Goal: Task Accomplishment & Management: Use online tool/utility

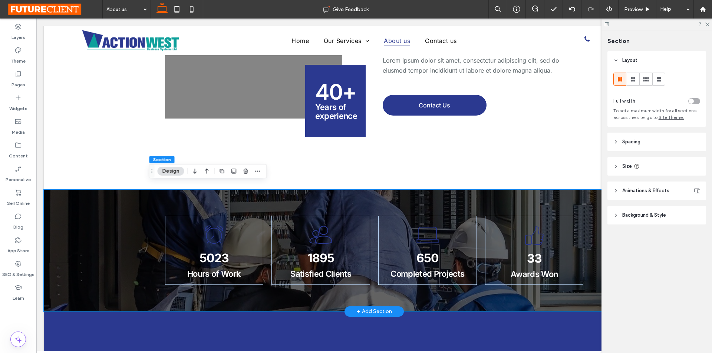
scroll to position [185, 0]
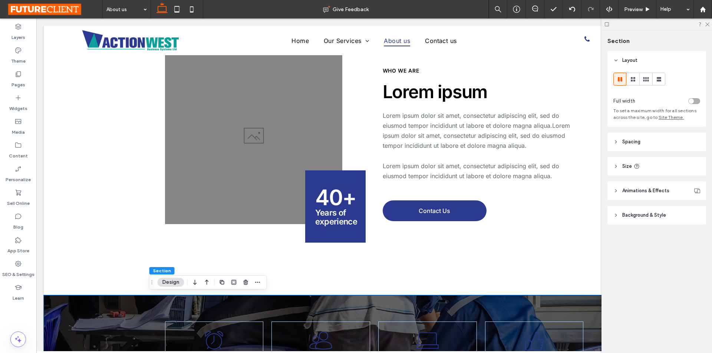
click at [604, 23] on div at bounding box center [657, 24] width 111 height 11
click at [608, 23] on icon at bounding box center [607, 25] width 6 height 6
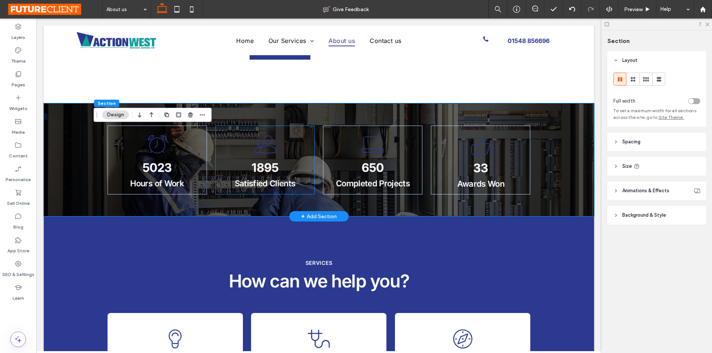
scroll to position [371, 0]
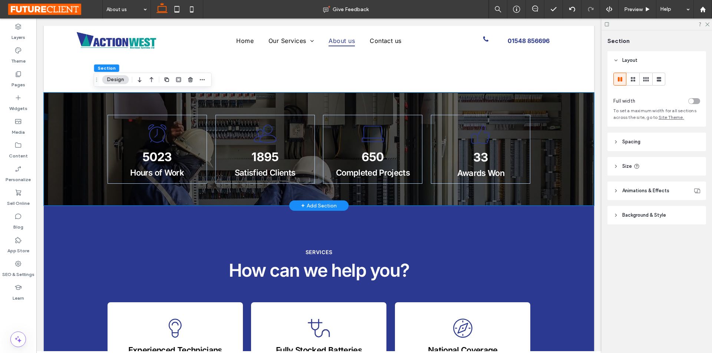
click at [81, 139] on div ".cls-1-1165995512-1165995512 { stroke-width: 0px; } 5023 Hours of Work .cls-1-1…" at bounding box center [319, 149] width 550 height 113
click at [115, 79] on button "Design" at bounding box center [115, 79] width 27 height 9
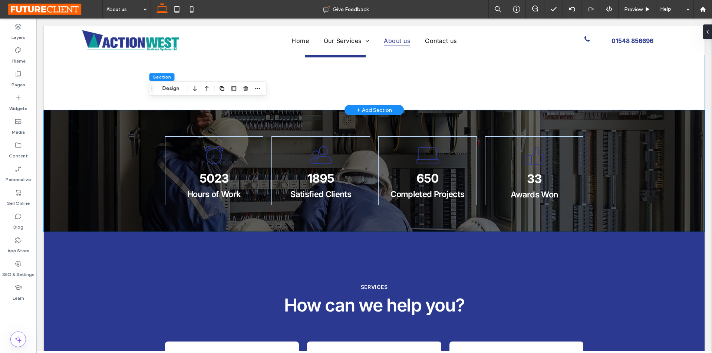
scroll to position [379, 0]
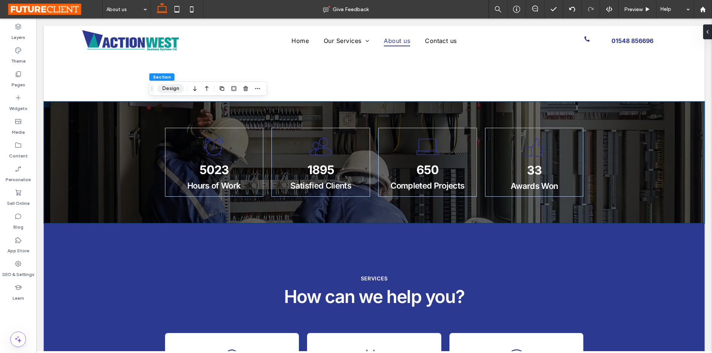
drag, startPoint x: 171, startPoint y: 89, endPoint x: 456, endPoint y: 132, distance: 288.5
click at [171, 89] on button "Design" at bounding box center [171, 88] width 27 height 9
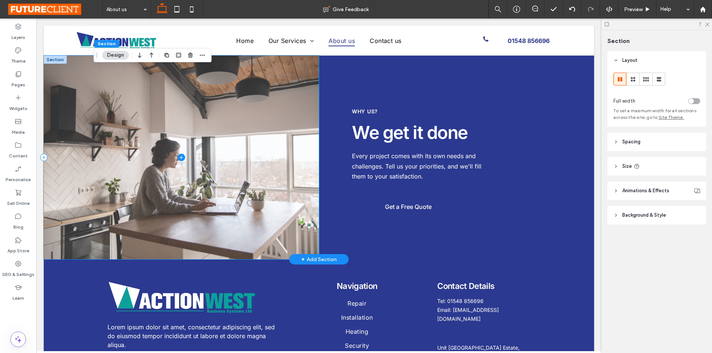
scroll to position [1224, 0]
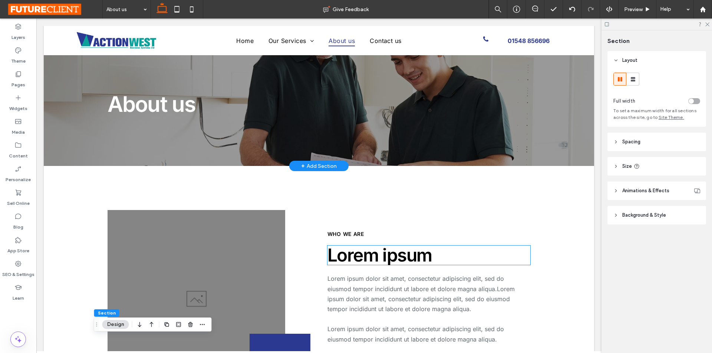
scroll to position [0, 0]
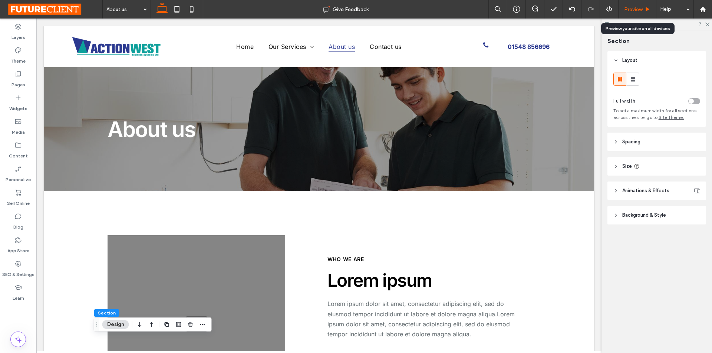
click at [639, 10] on span "Preview" at bounding box center [633, 9] width 19 height 6
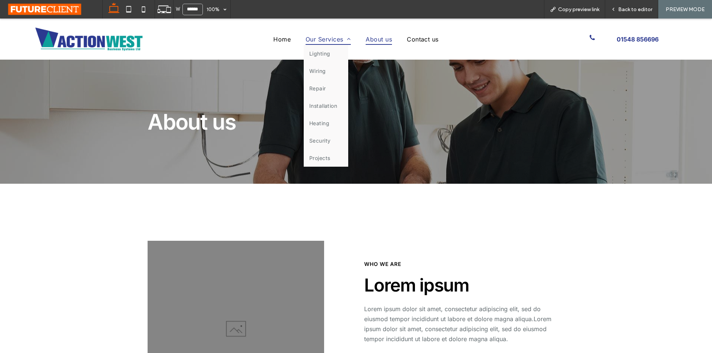
click at [320, 40] on span "Our Services" at bounding box center [328, 38] width 45 height 11
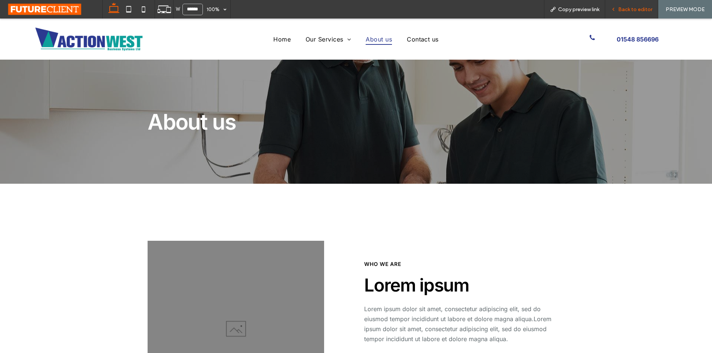
click at [616, 13] on div "Back to editor" at bounding box center [631, 9] width 53 height 19
click at [624, 7] on span "Back to editor" at bounding box center [635, 9] width 34 height 6
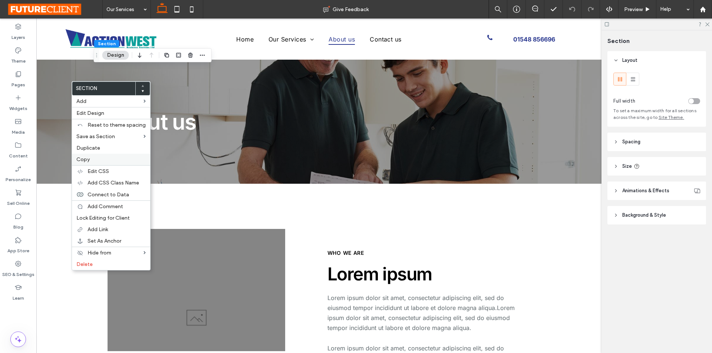
click at [98, 161] on label "Copy" at bounding box center [110, 160] width 69 height 6
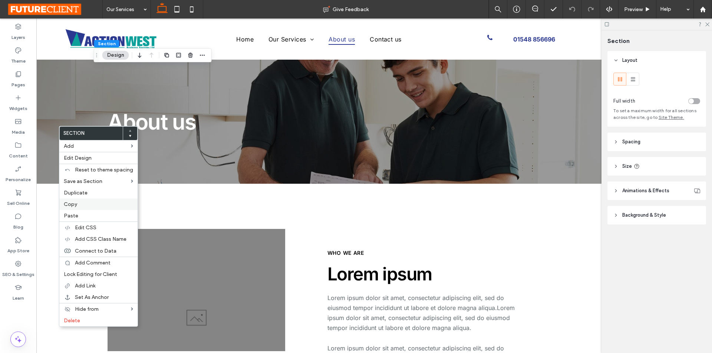
click at [75, 202] on span "Copy" at bounding box center [70, 204] width 13 height 6
